Goal: Information Seeking & Learning: Learn about a topic

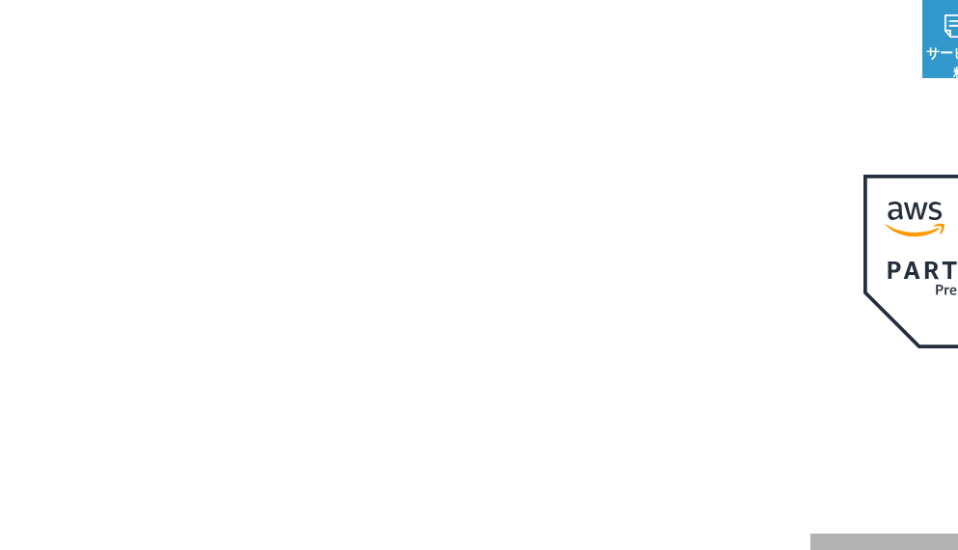
drag, startPoint x: 454, startPoint y: 443, endPoint x: 440, endPoint y: 447, distance: 15.0
click at [453, 443] on h1 "AWS ジャーニーの 成功を実現" at bounding box center [439, 409] width 743 height 185
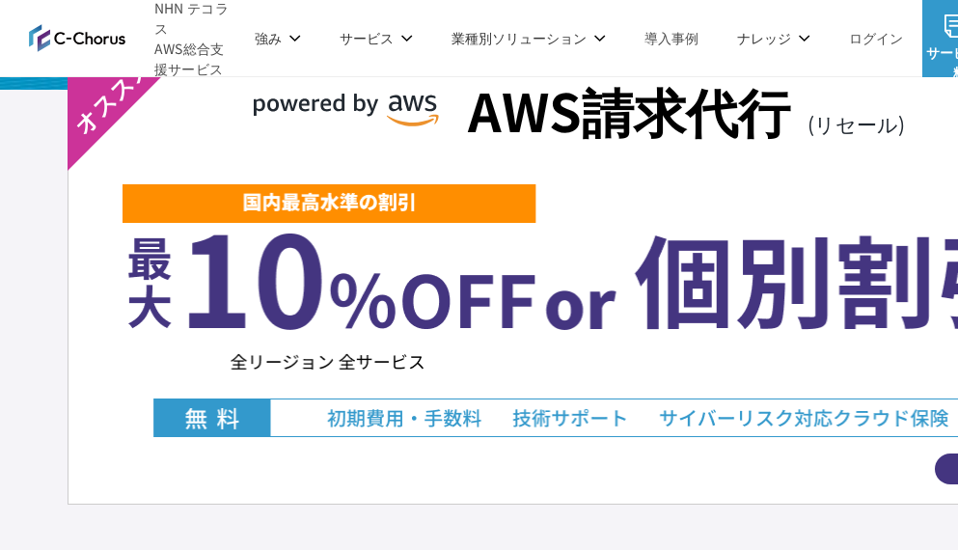
scroll to position [3569, 0]
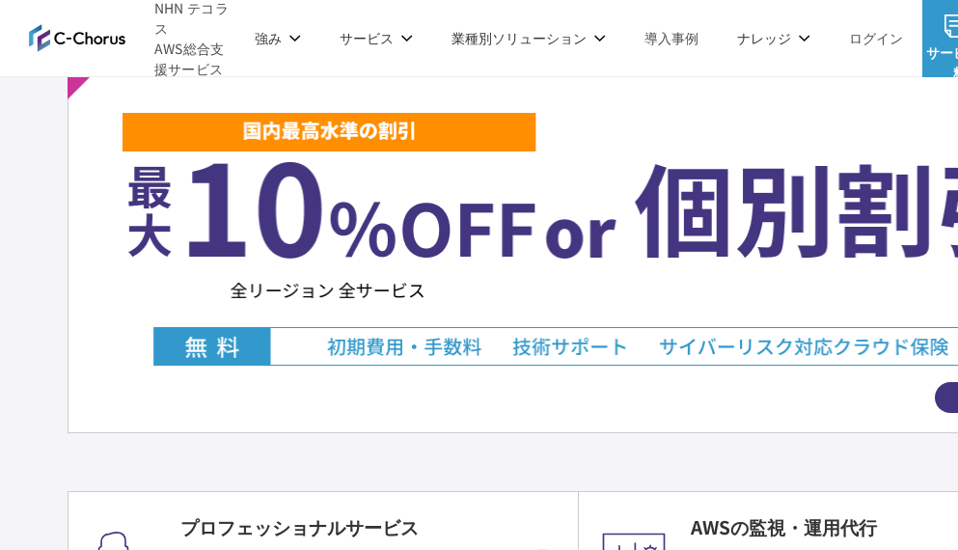
click at [419, 343] on img at bounding box center [580, 238] width 914 height 255
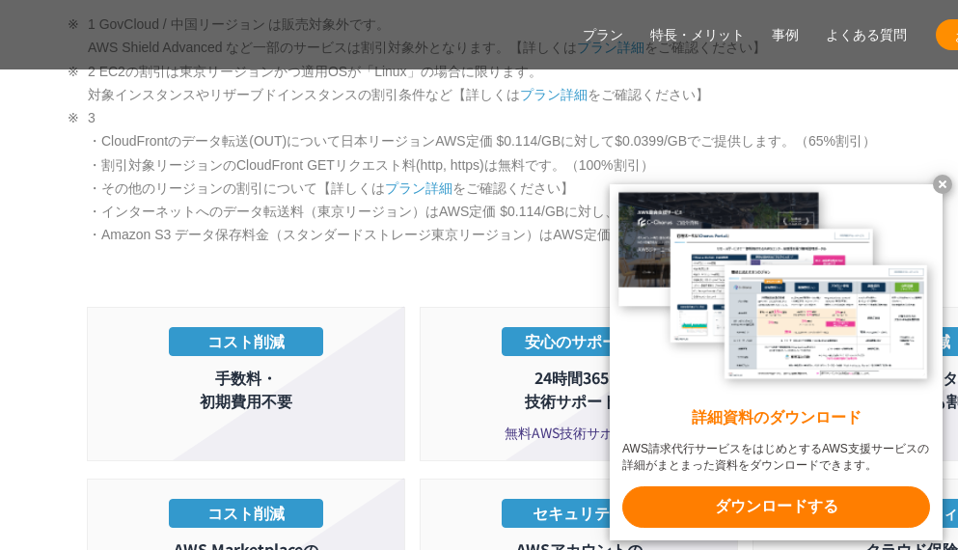
scroll to position [3383, 0]
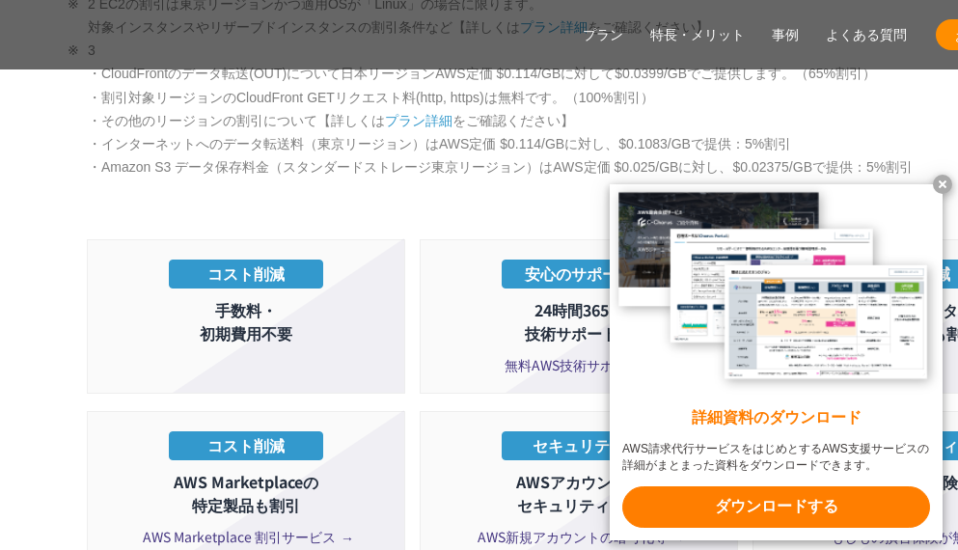
drag, startPoint x: 941, startPoint y: 181, endPoint x: 927, endPoint y: 188, distance: 15.1
click at [941, 183] on x-t at bounding box center [942, 184] width 19 height 19
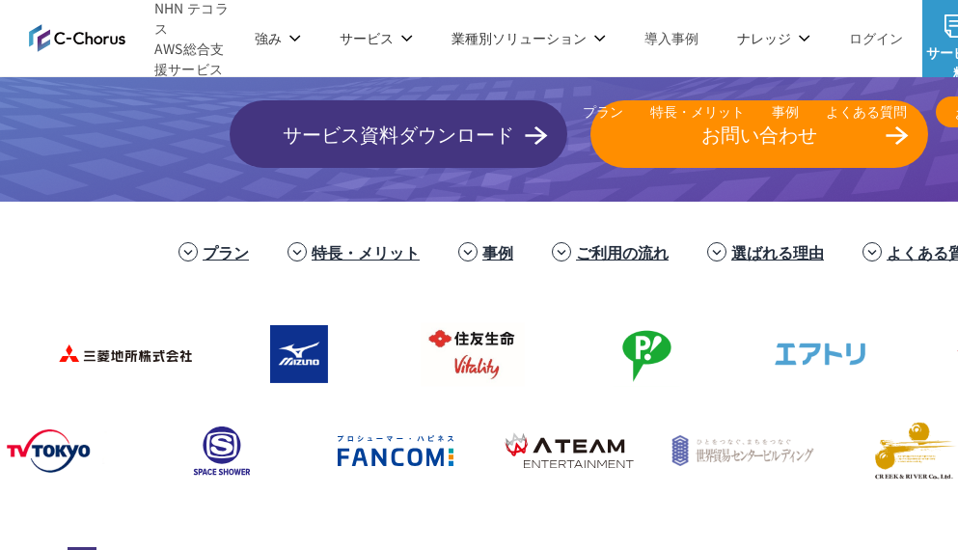
scroll to position [0, 0]
